Goal: Task Accomplishment & Management: Use online tool/utility

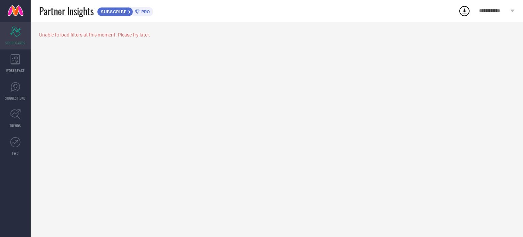
click at [13, 41] on span "SCORECARDS" at bounding box center [15, 42] width 20 height 5
click at [16, 93] on link "SUGGESTIONS" at bounding box center [15, 90] width 31 height 27
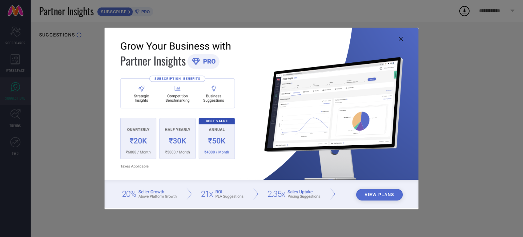
click at [400, 39] on icon at bounding box center [401, 39] width 4 height 4
